Goal: Navigation & Orientation: Find specific page/section

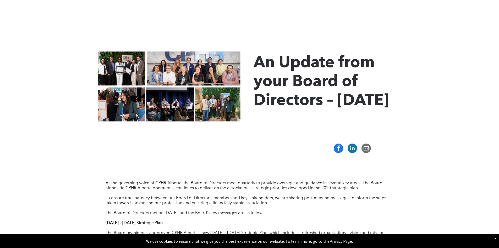
scroll to position [52, 0]
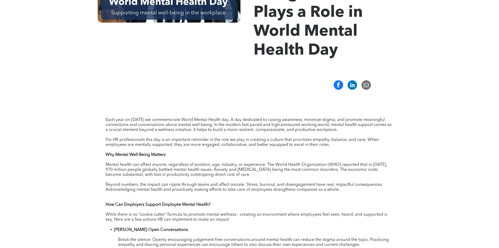
scroll to position [157, 0]
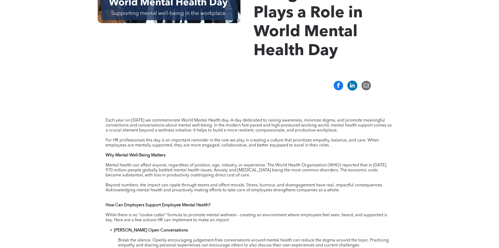
click at [350, 90] on div at bounding box center [352, 85] width 10 height 10
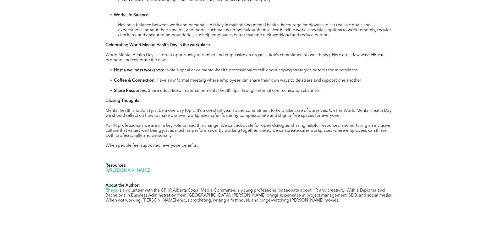
scroll to position [472, 0]
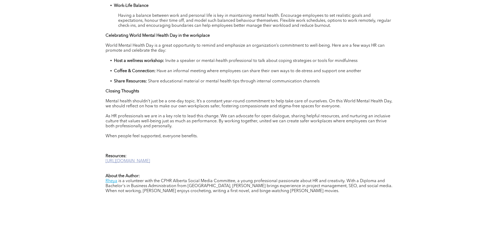
click at [150, 160] on link "[URL][DOMAIN_NAME]" at bounding box center [128, 161] width 45 height 4
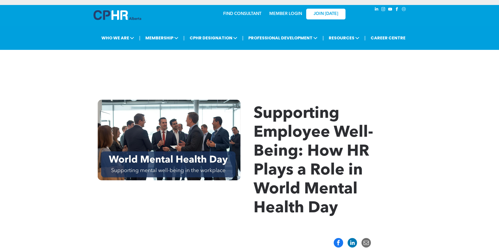
scroll to position [0, 0]
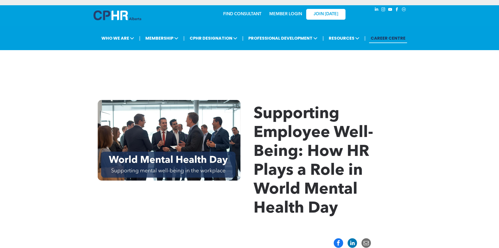
click at [398, 37] on link "CAREER CENTRE" at bounding box center [388, 38] width 38 height 10
click at [293, 13] on link "MEMBER LOGIN" at bounding box center [285, 14] width 33 height 4
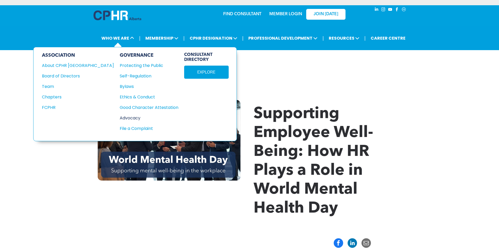
click at [120, 119] on div "Advocacy" at bounding box center [146, 118] width 53 height 7
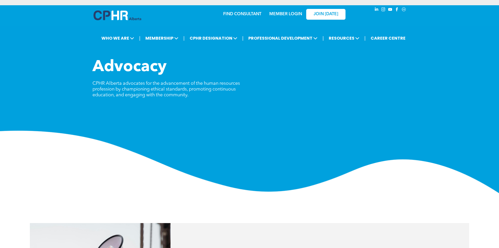
click at [375, 10] on span "linkedin" at bounding box center [377, 10] width 6 height 6
